Goal: Find specific page/section: Find specific page/section

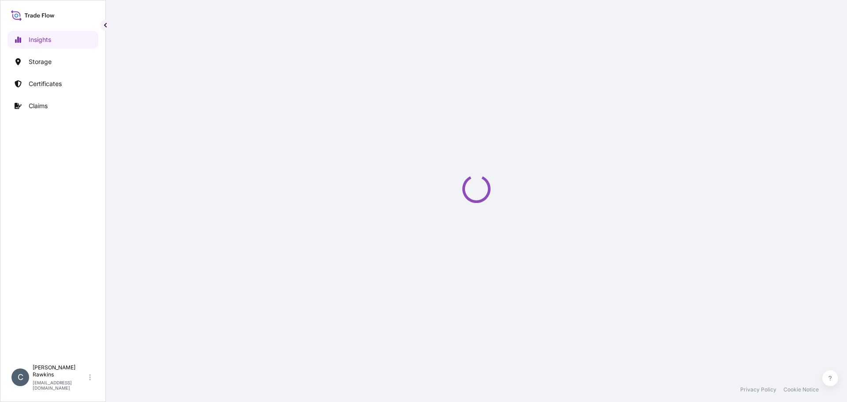
select select "2025"
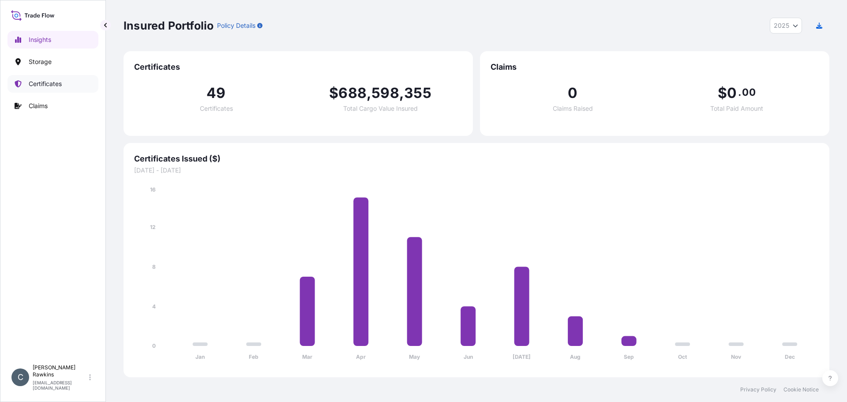
click at [35, 85] on p "Certificates" at bounding box center [45, 83] width 33 height 9
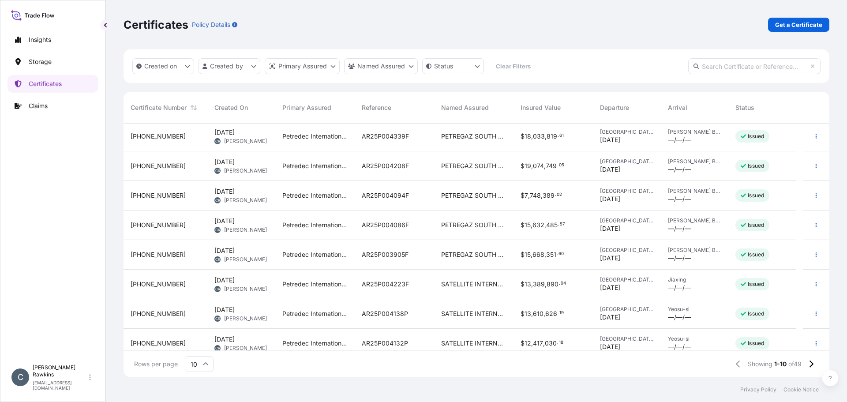
scroll to position [69, 0]
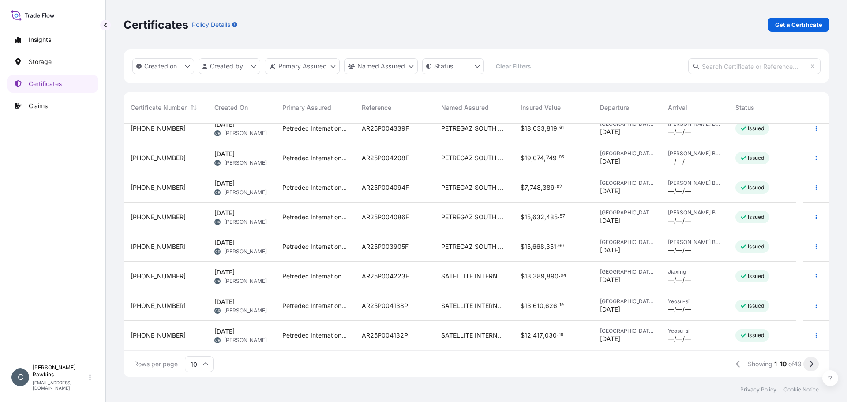
click at [813, 366] on button at bounding box center [810, 364] width 15 height 14
click at [808, 362] on icon at bounding box center [810, 364] width 5 height 8
click at [808, 363] on icon at bounding box center [810, 364] width 5 height 8
click at [811, 364] on icon at bounding box center [810, 364] width 5 height 8
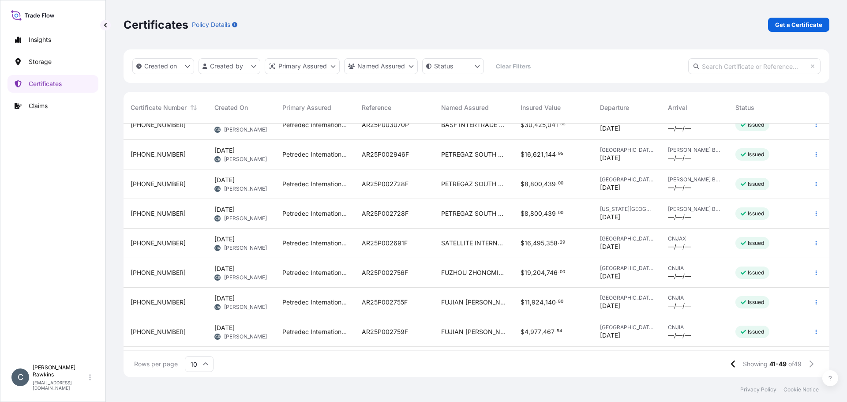
scroll to position [0, 0]
